Goal: Task Accomplishment & Management: Manage account settings

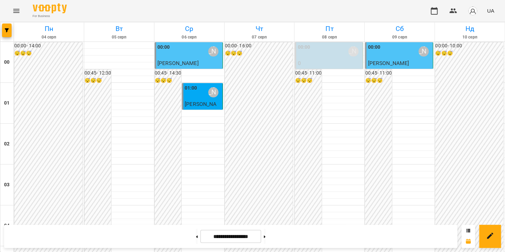
scroll to position [243, 0]
click at [265, 239] on button at bounding box center [265, 236] width 2 height 15
type input "**********"
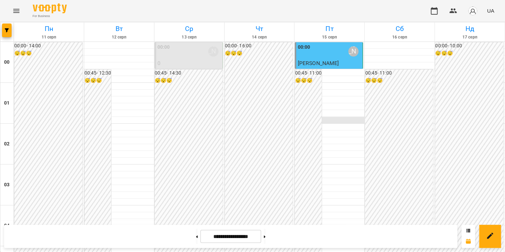
scroll to position [418, 0]
click at [15, 12] on icon "Menu" at bounding box center [16, 11] width 6 height 4
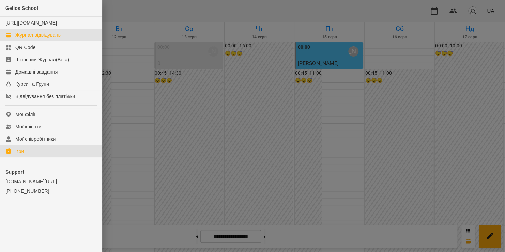
click at [23, 155] on div "Ігри" at bounding box center [19, 151] width 9 height 7
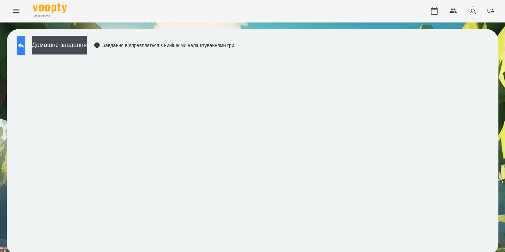
click at [25, 47] on icon at bounding box center [21, 45] width 8 height 8
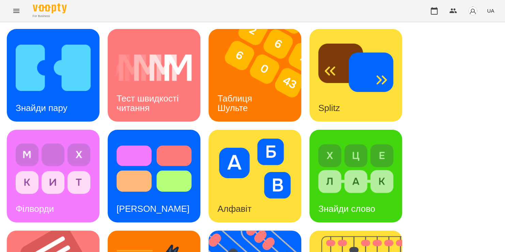
scroll to position [271, 0]
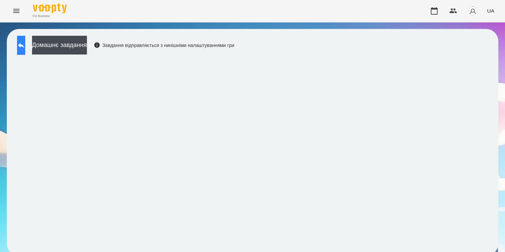
click at [25, 48] on icon at bounding box center [21, 45] width 8 height 8
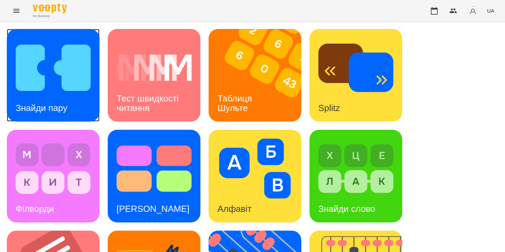
click at [65, 93] on img at bounding box center [53, 68] width 75 height 60
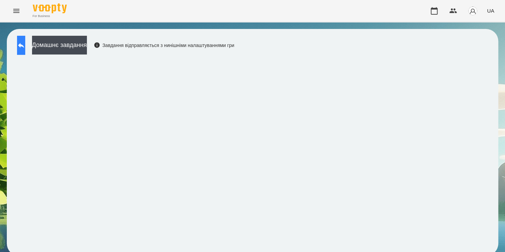
click at [25, 43] on icon at bounding box center [21, 45] width 8 height 8
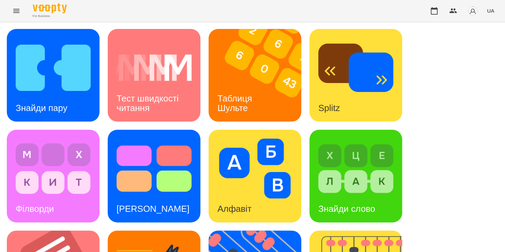
scroll to position [279, 0]
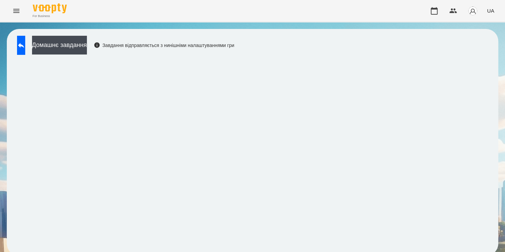
scroll to position [4, 0]
click at [25, 46] on button at bounding box center [21, 45] width 8 height 19
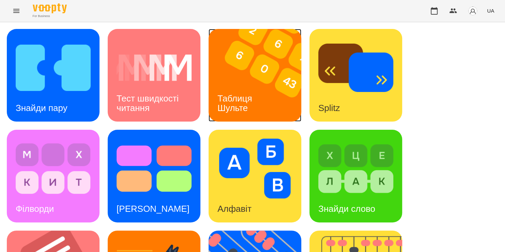
click at [230, 93] on h3 "Таблиця Шульте" at bounding box center [235, 102] width 37 height 19
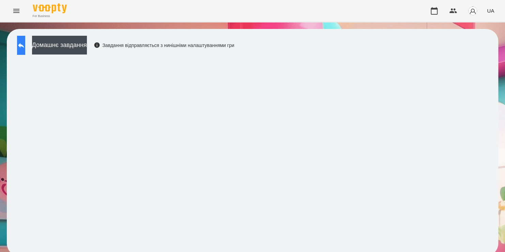
click at [25, 45] on icon at bounding box center [21, 45] width 8 height 8
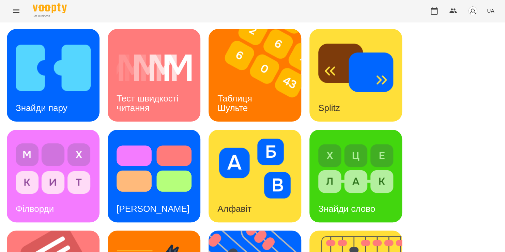
scroll to position [200, 0]
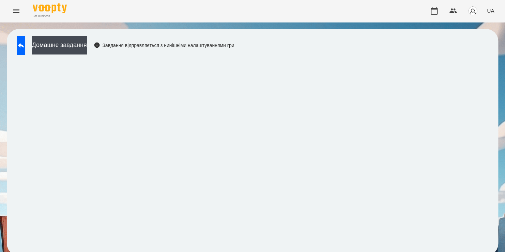
click at [329, 5] on div "For Business UA" at bounding box center [252, 11] width 505 height 22
click at [432, 11] on icon "button" at bounding box center [434, 11] width 8 height 8
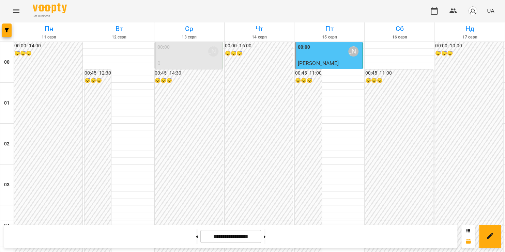
scroll to position [401, 0]
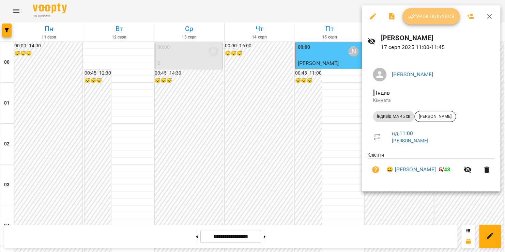
click at [443, 22] on button "Урок відбувся" at bounding box center [430, 16] width 57 height 16
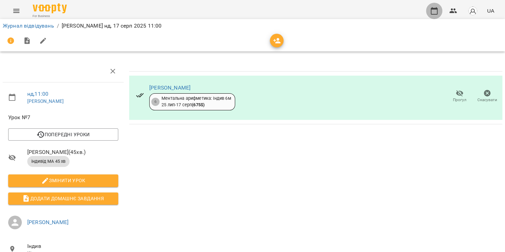
click at [435, 12] on icon "button" at bounding box center [434, 11] width 8 height 8
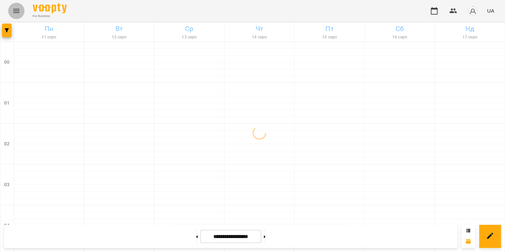
click at [19, 11] on icon "Menu" at bounding box center [16, 11] width 8 height 8
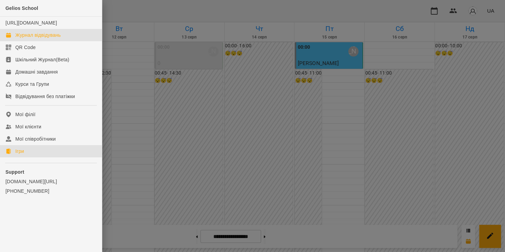
click at [27, 157] on link "Ігри" at bounding box center [51, 151] width 102 height 12
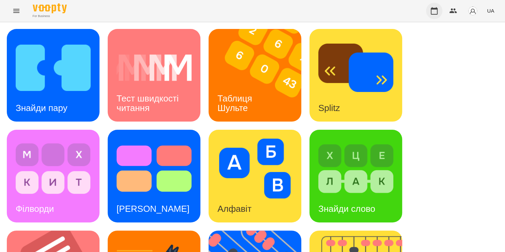
click at [435, 11] on icon "button" at bounding box center [434, 11] width 8 height 8
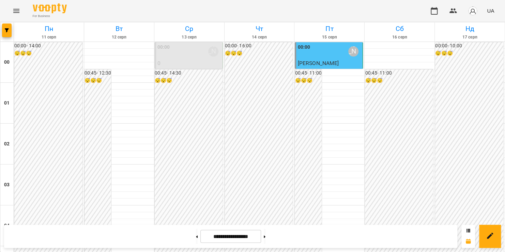
scroll to position [471, 0]
click at [265, 237] on button at bounding box center [265, 236] width 2 height 15
type input "**********"
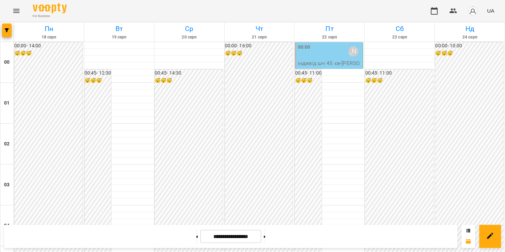
scroll to position [801, 0]
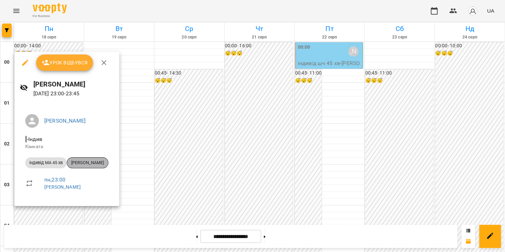
click at [80, 164] on span "[PERSON_NAME]" at bounding box center [87, 163] width 41 height 6
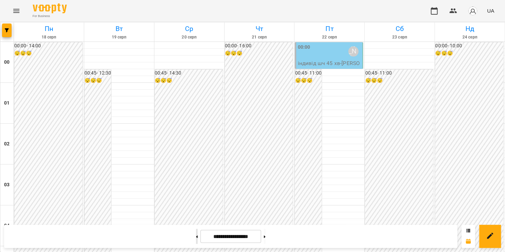
click at [196, 233] on button at bounding box center [197, 236] width 2 height 15
type input "**********"
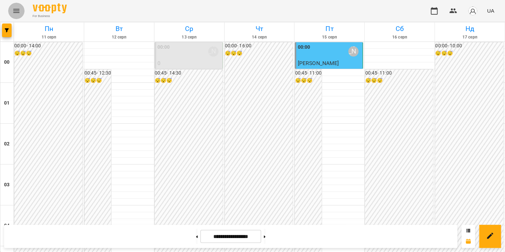
click at [12, 12] on icon "Menu" at bounding box center [16, 11] width 8 height 8
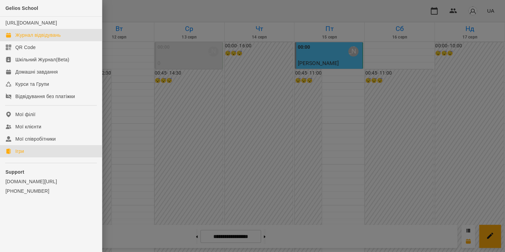
click at [28, 157] on link "Ігри" at bounding box center [51, 151] width 102 height 12
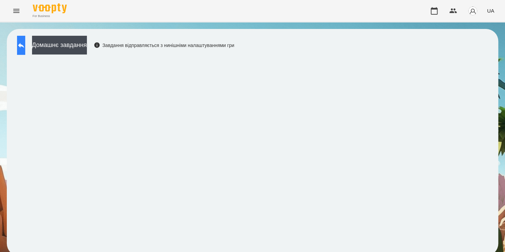
click at [25, 45] on icon at bounding box center [21, 45] width 8 height 8
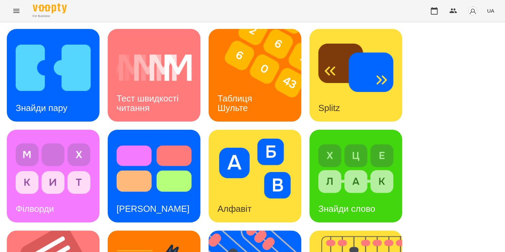
scroll to position [279, 0]
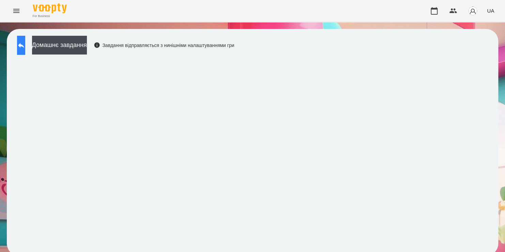
click at [20, 47] on button at bounding box center [21, 45] width 8 height 19
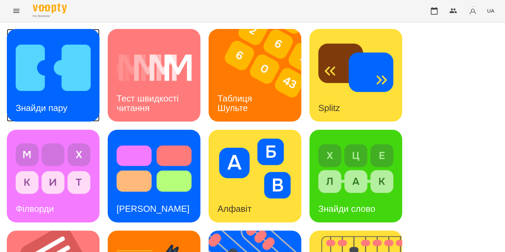
click at [35, 76] on img at bounding box center [53, 68] width 75 height 60
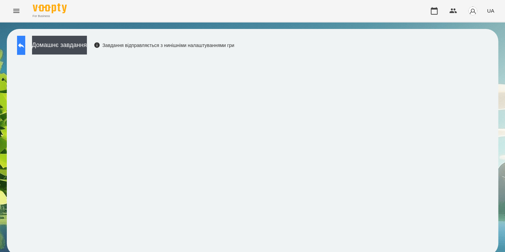
click at [25, 44] on icon at bounding box center [21, 45] width 8 height 8
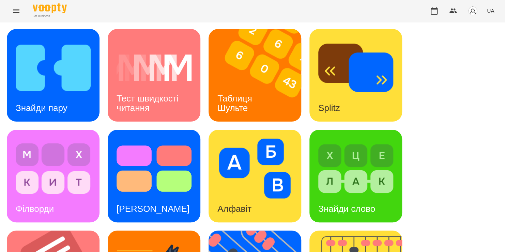
scroll to position [191, 0]
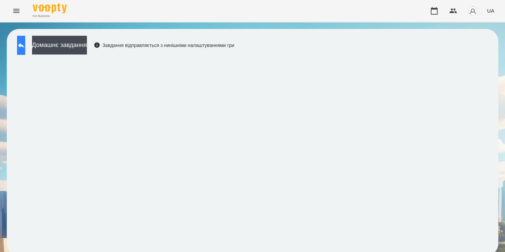
click at [21, 46] on button at bounding box center [21, 45] width 8 height 19
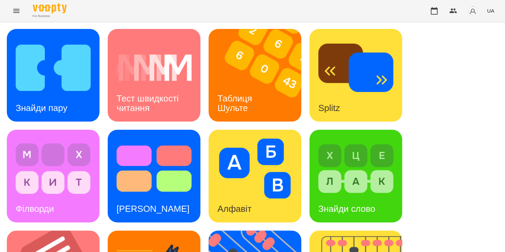
scroll to position [172, 0]
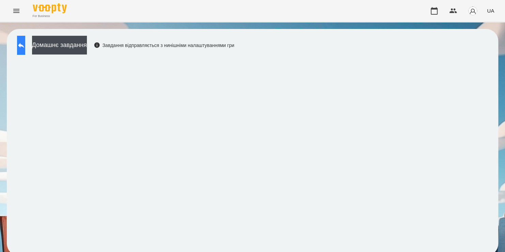
click at [25, 48] on icon at bounding box center [21, 45] width 8 height 8
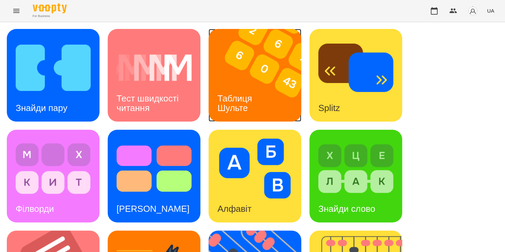
click at [262, 93] on div "Таблиця Шульте" at bounding box center [235, 103] width 55 height 36
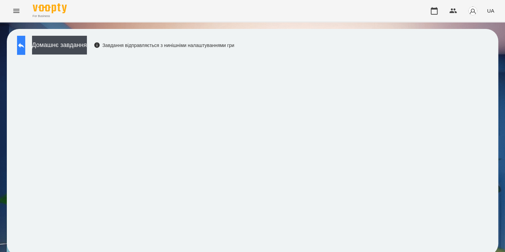
click at [25, 48] on icon at bounding box center [21, 45] width 8 height 8
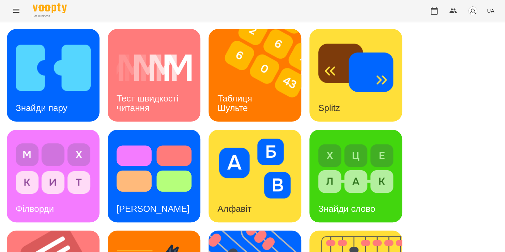
scroll to position [275, 0]
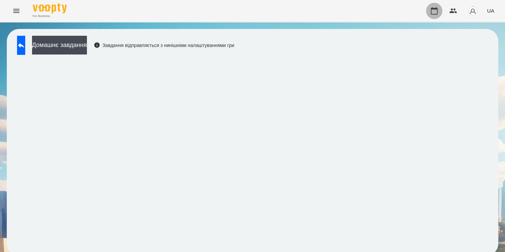
click at [433, 12] on icon "button" at bounding box center [434, 11] width 8 height 8
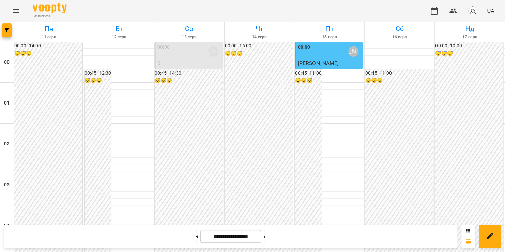
scroll to position [474, 0]
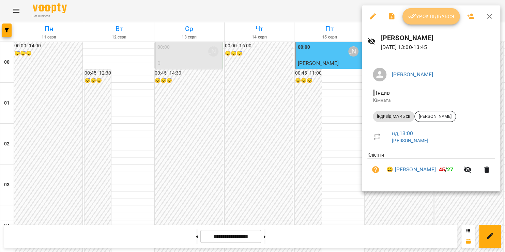
click at [431, 17] on span "Урок відбувся" at bounding box center [431, 16] width 46 height 8
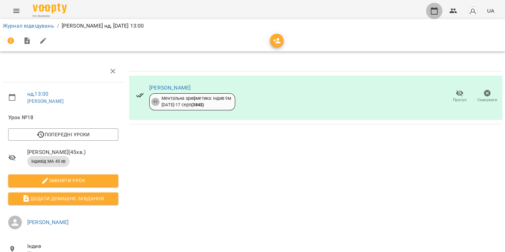
click at [431, 17] on button "button" at bounding box center [434, 11] width 16 height 16
